Goal: Task Accomplishment & Management: Use online tool/utility

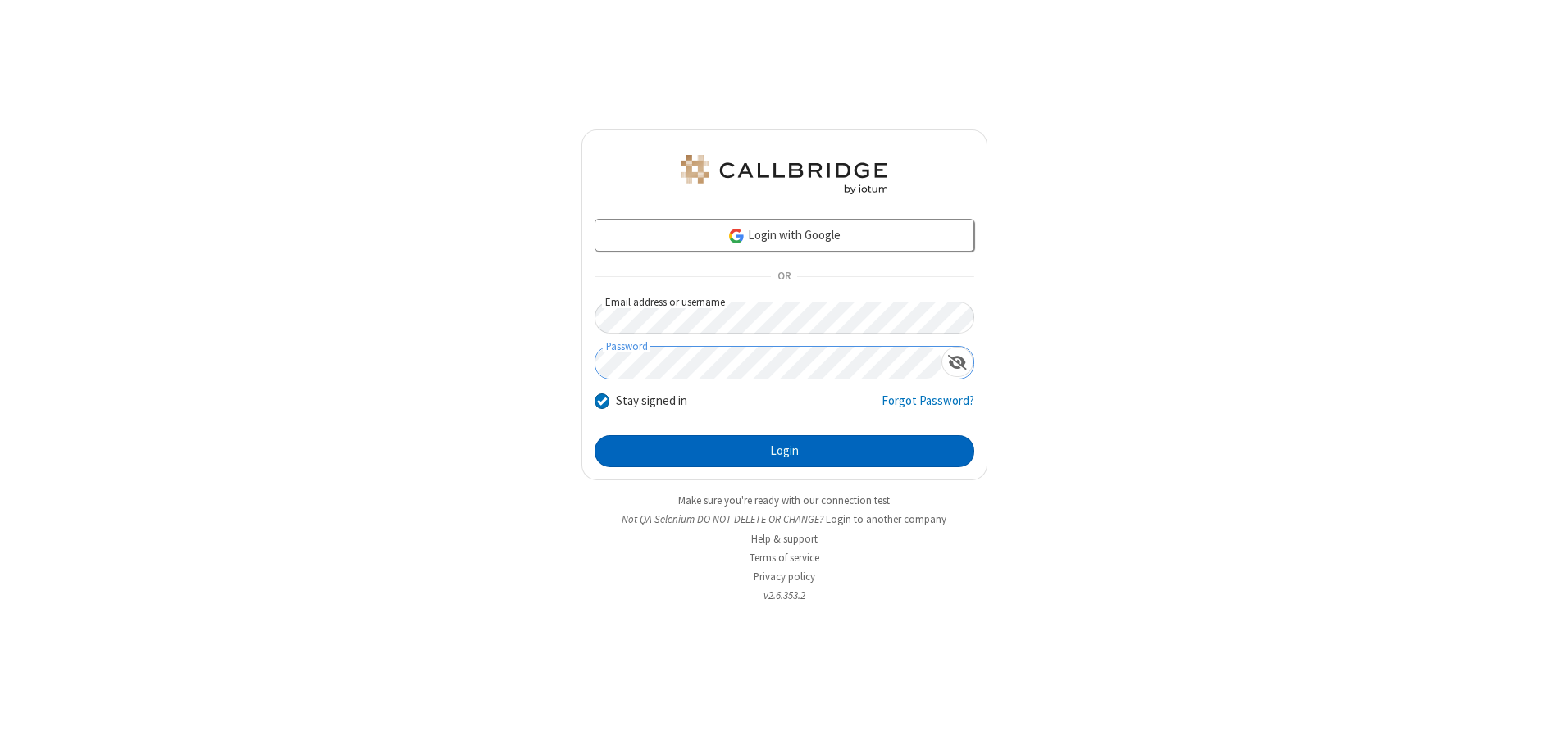
click at [784, 451] on button "Login" at bounding box center [784, 452] width 379 height 33
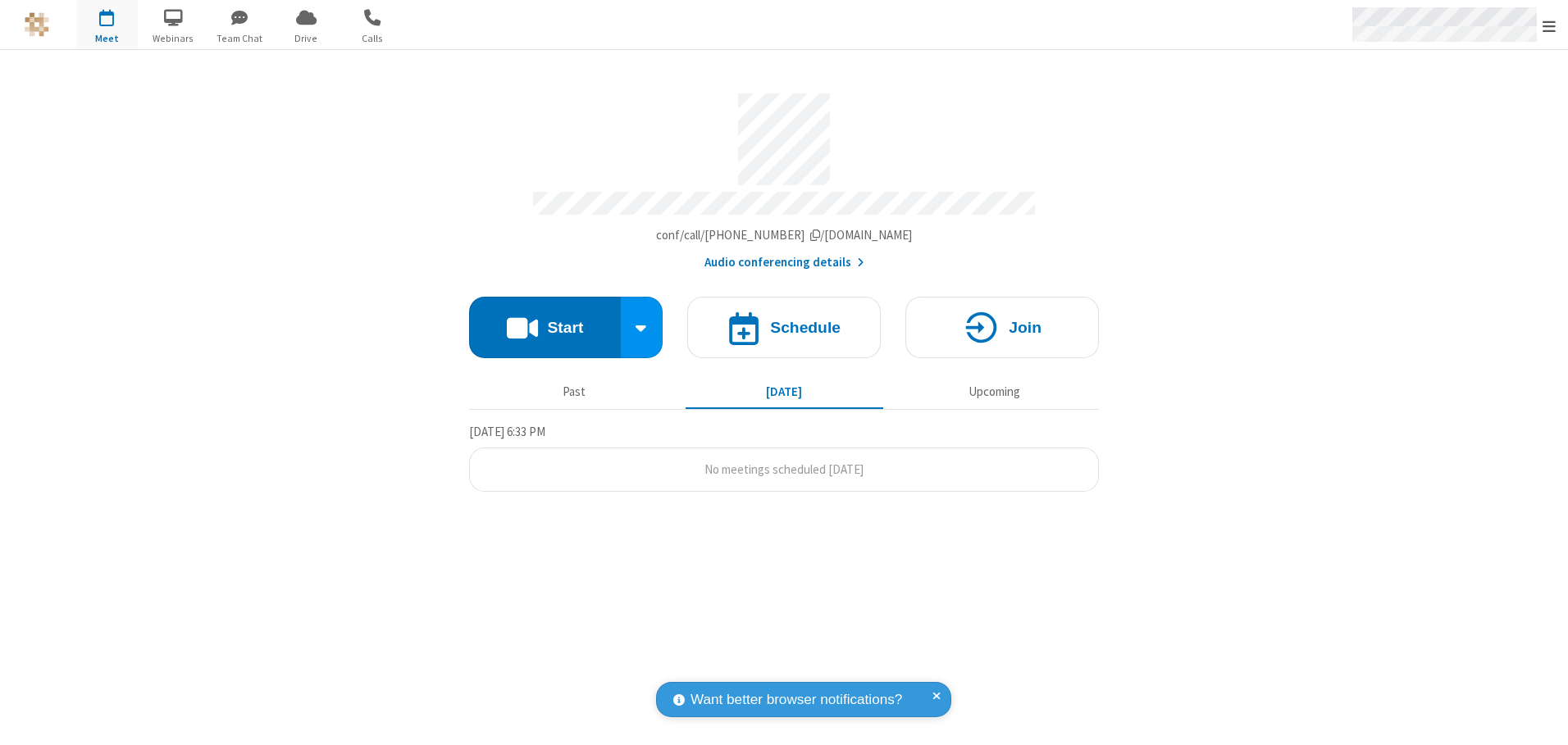
click at [1549, 25] on span "Open menu" at bounding box center [1549, 26] width 13 height 16
click at [107, 24] on span "button" at bounding box center [107, 17] width 62 height 28
click at [784, 321] on h4 "Schedule" at bounding box center [806, 327] width 71 height 15
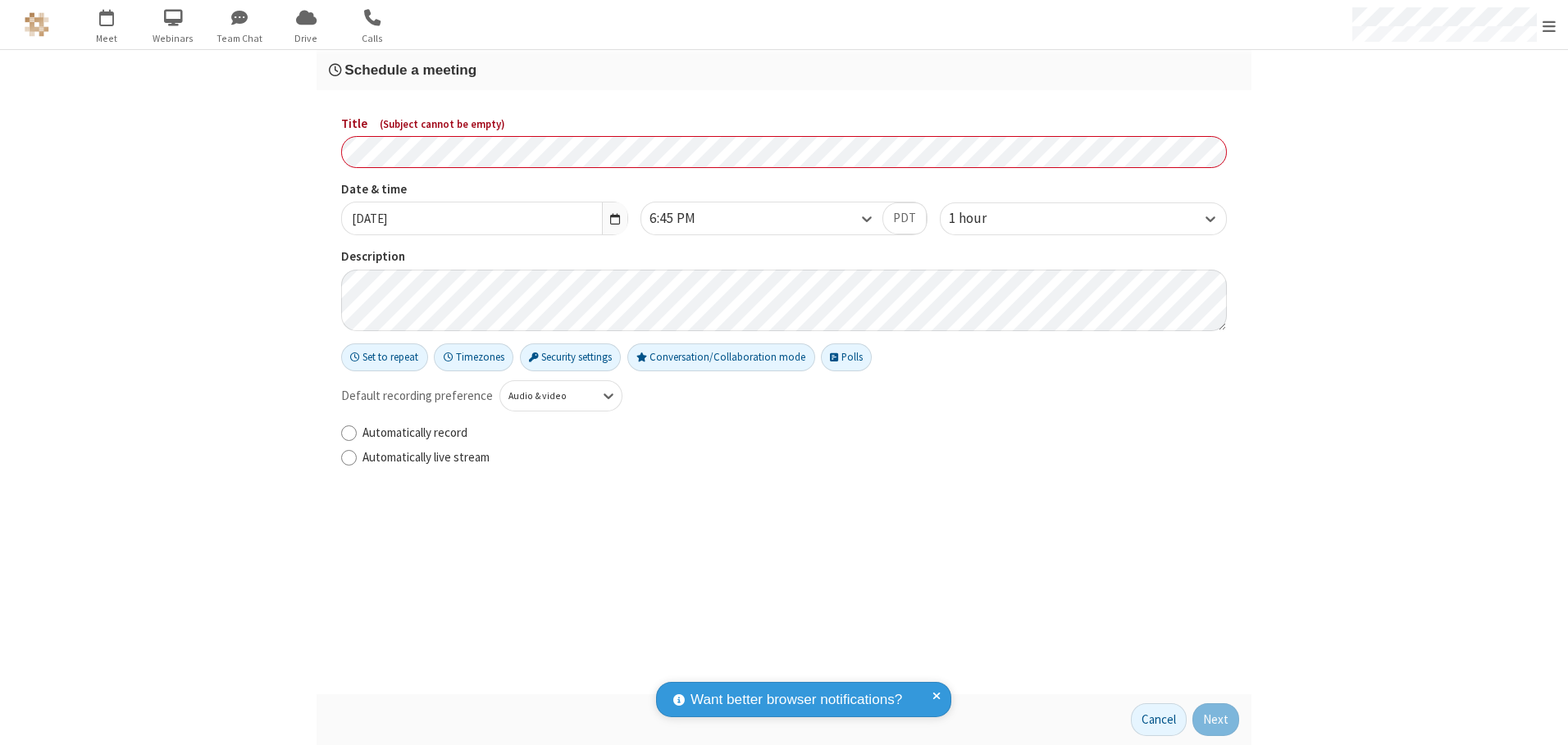
click at [784, 70] on h3 "Schedule a meeting" at bounding box center [784, 70] width 911 height 15
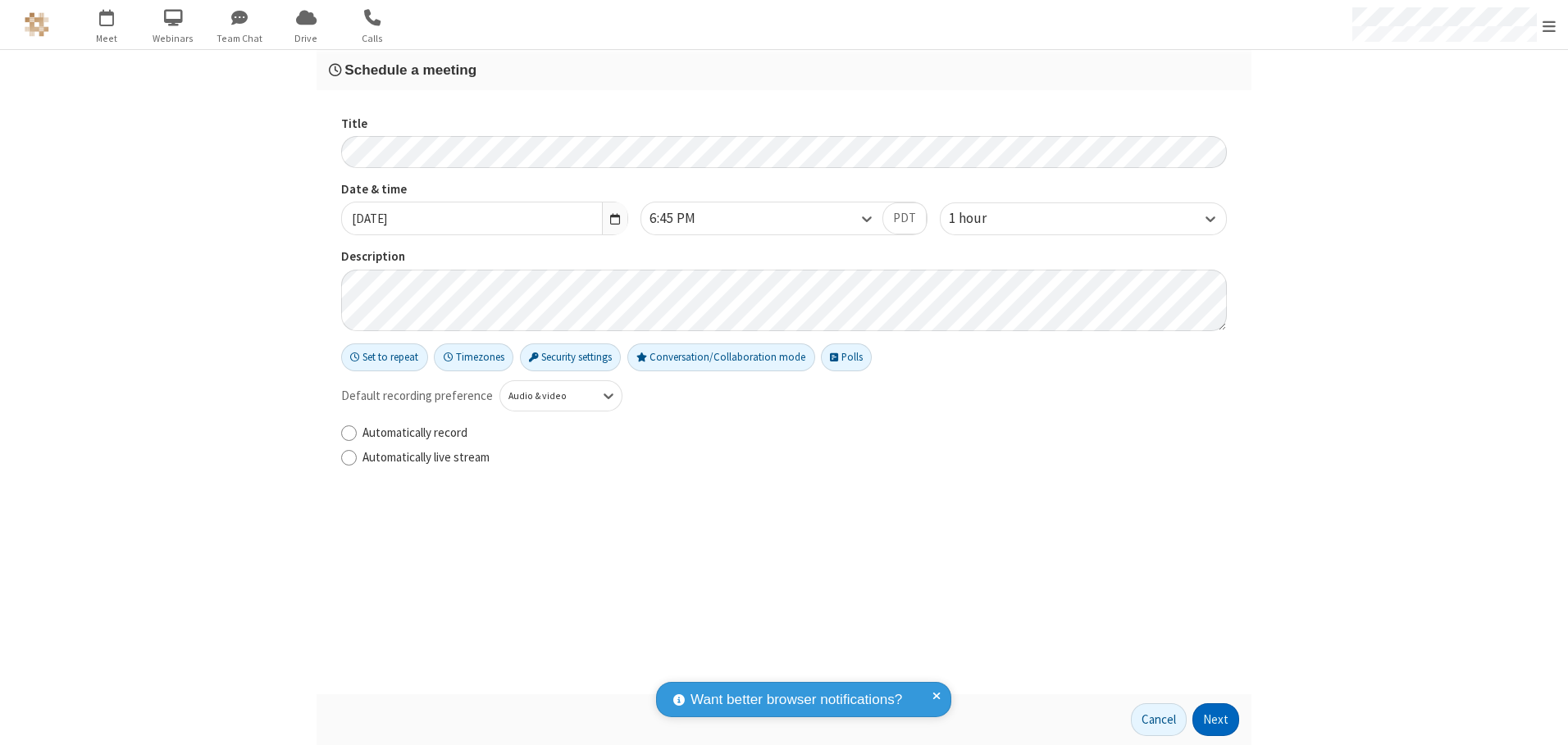
click at [1216, 720] on button "Next" at bounding box center [1216, 720] width 47 height 33
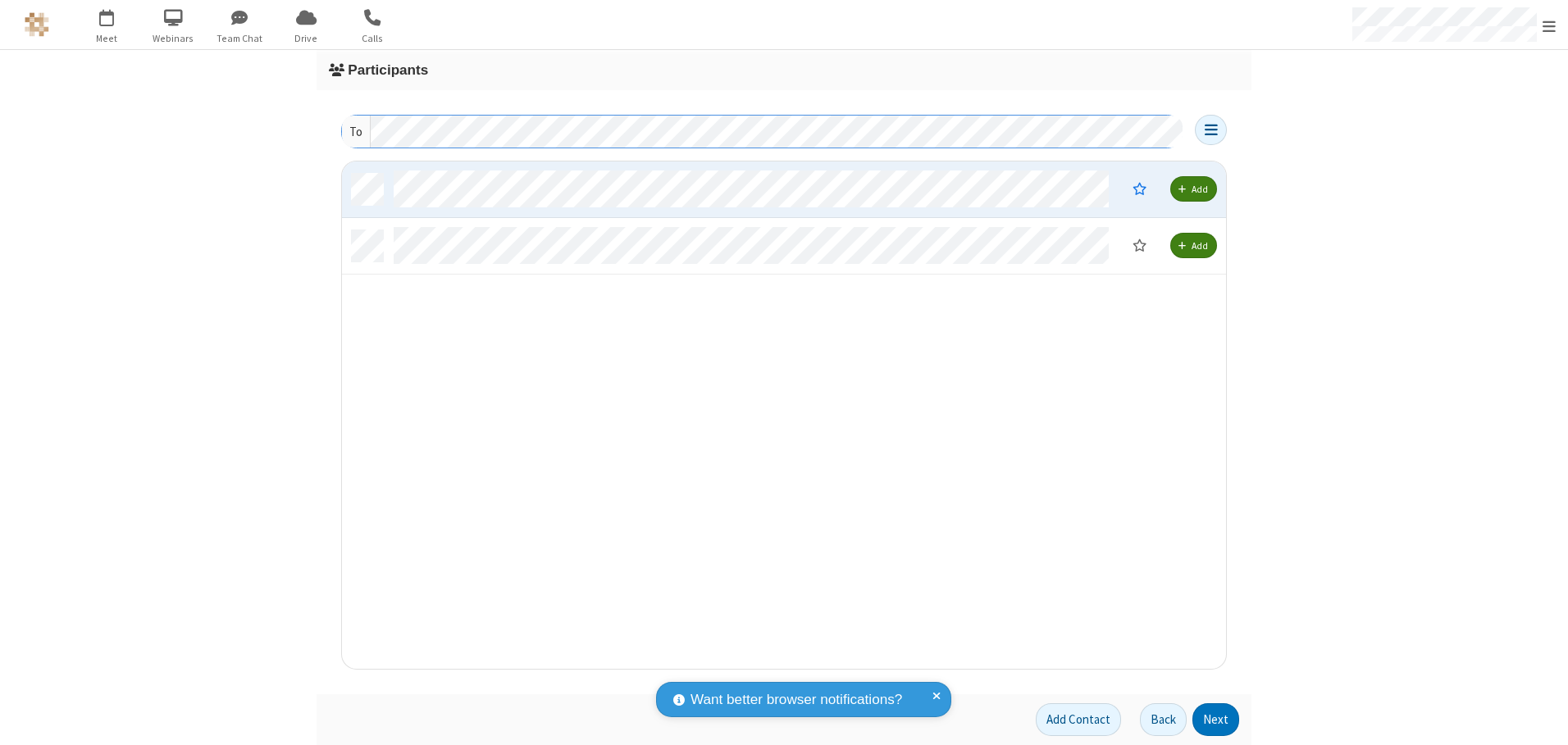
scroll to position [495, 872]
click at [1216, 720] on button "Next" at bounding box center [1216, 720] width 47 height 33
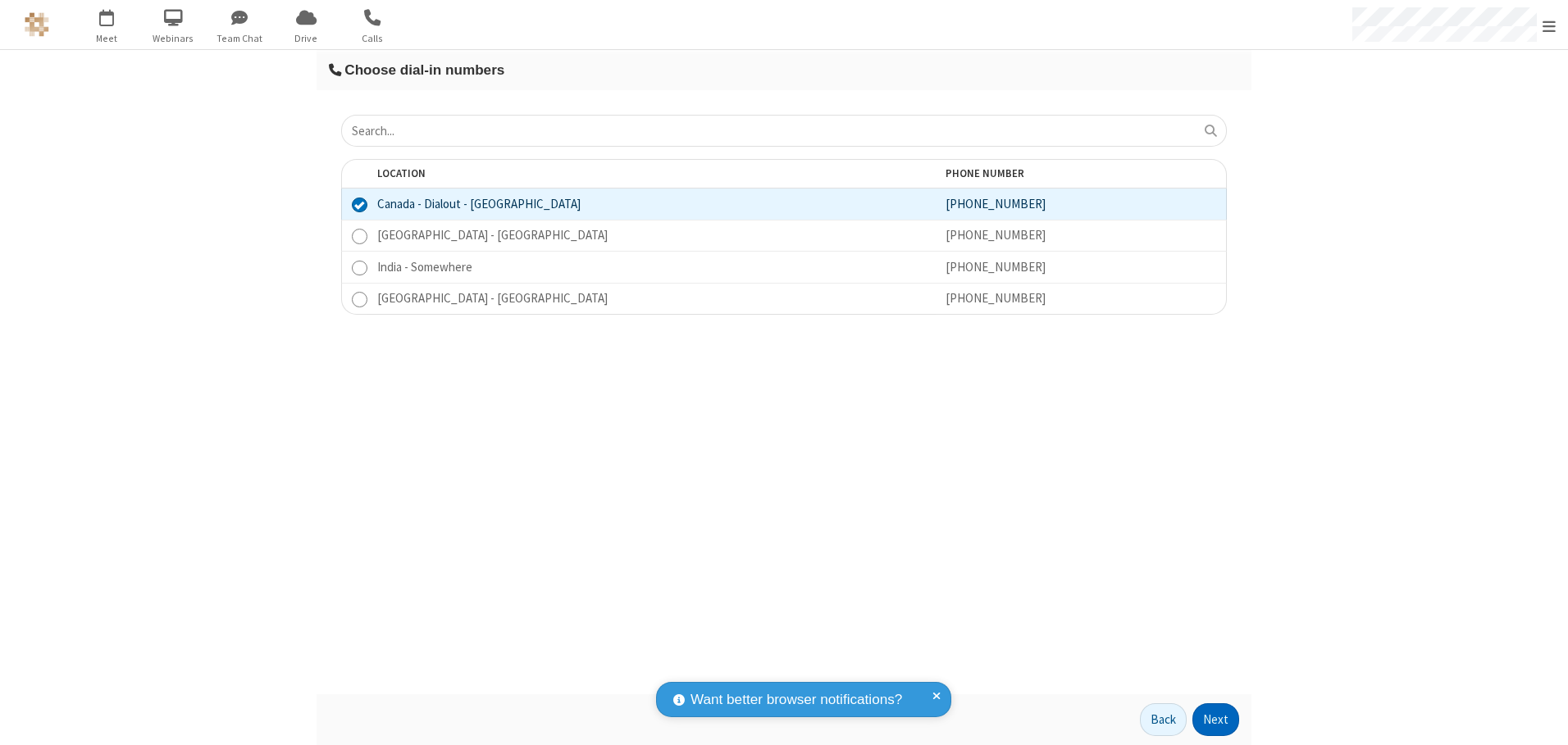
click at [1216, 720] on button "Next" at bounding box center [1216, 720] width 47 height 33
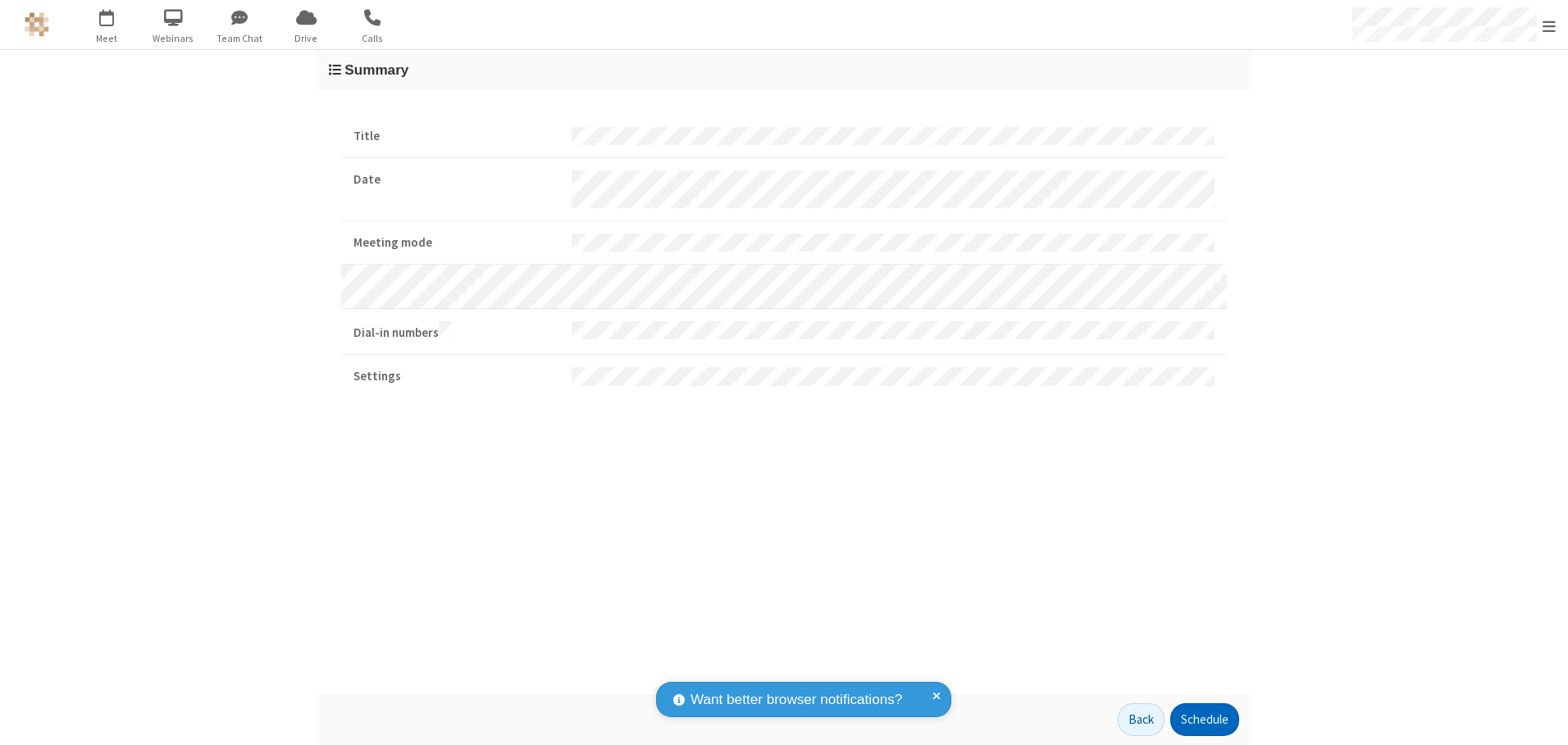
click at [1204, 720] on button "Schedule" at bounding box center [1205, 720] width 69 height 33
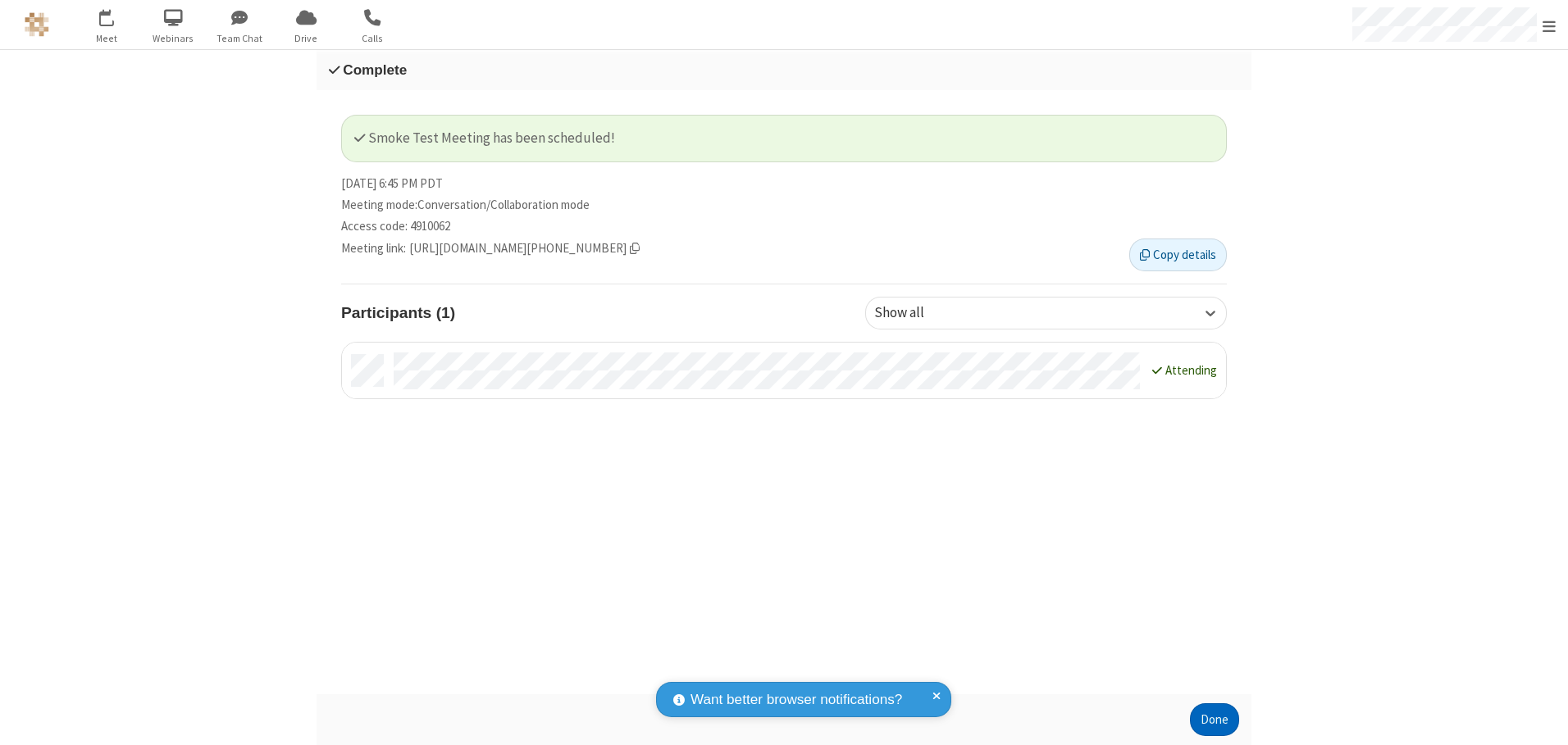
click at [1215, 720] on button "Done" at bounding box center [1214, 720] width 49 height 33
